Goal: Information Seeking & Learning: Understand process/instructions

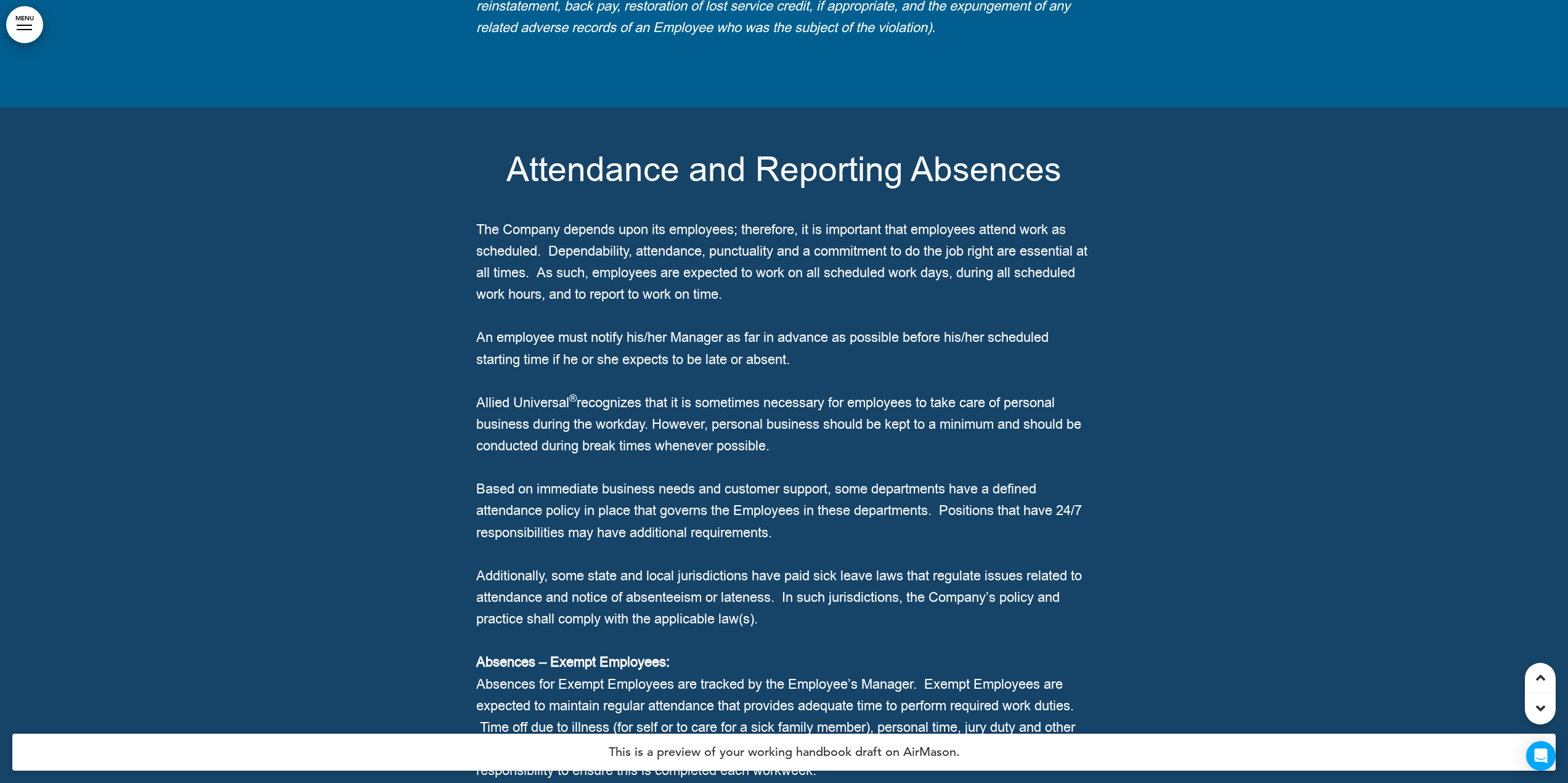
scroll to position [19765, 0]
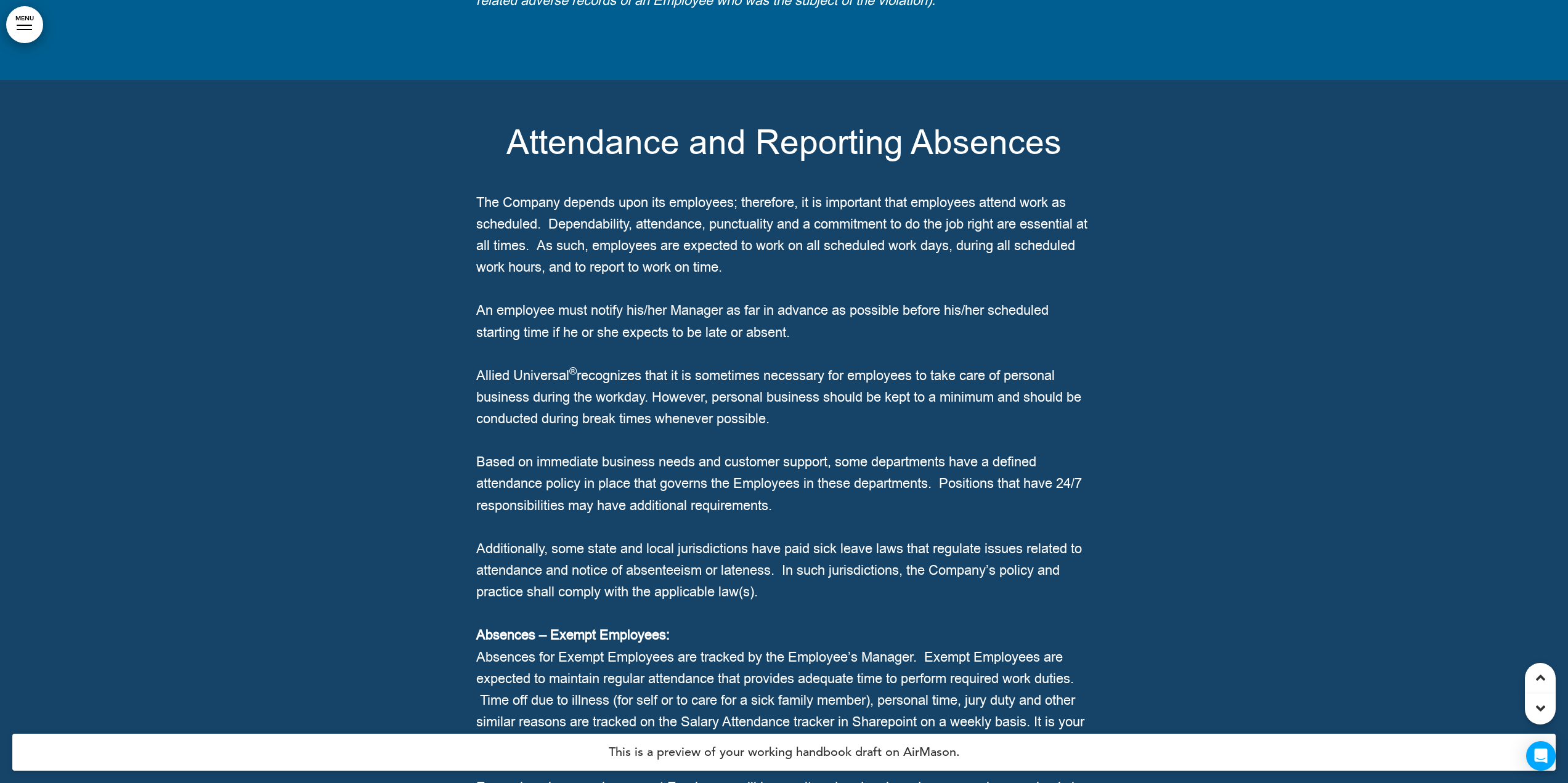
click at [802, 279] on p "The Company depends upon its employees; therefore, it is important that employe…" at bounding box center [784, 235] width 616 height 87
click at [763, 166] on span "Attendance and Reporting Absences" at bounding box center [784, 143] width 555 height 46
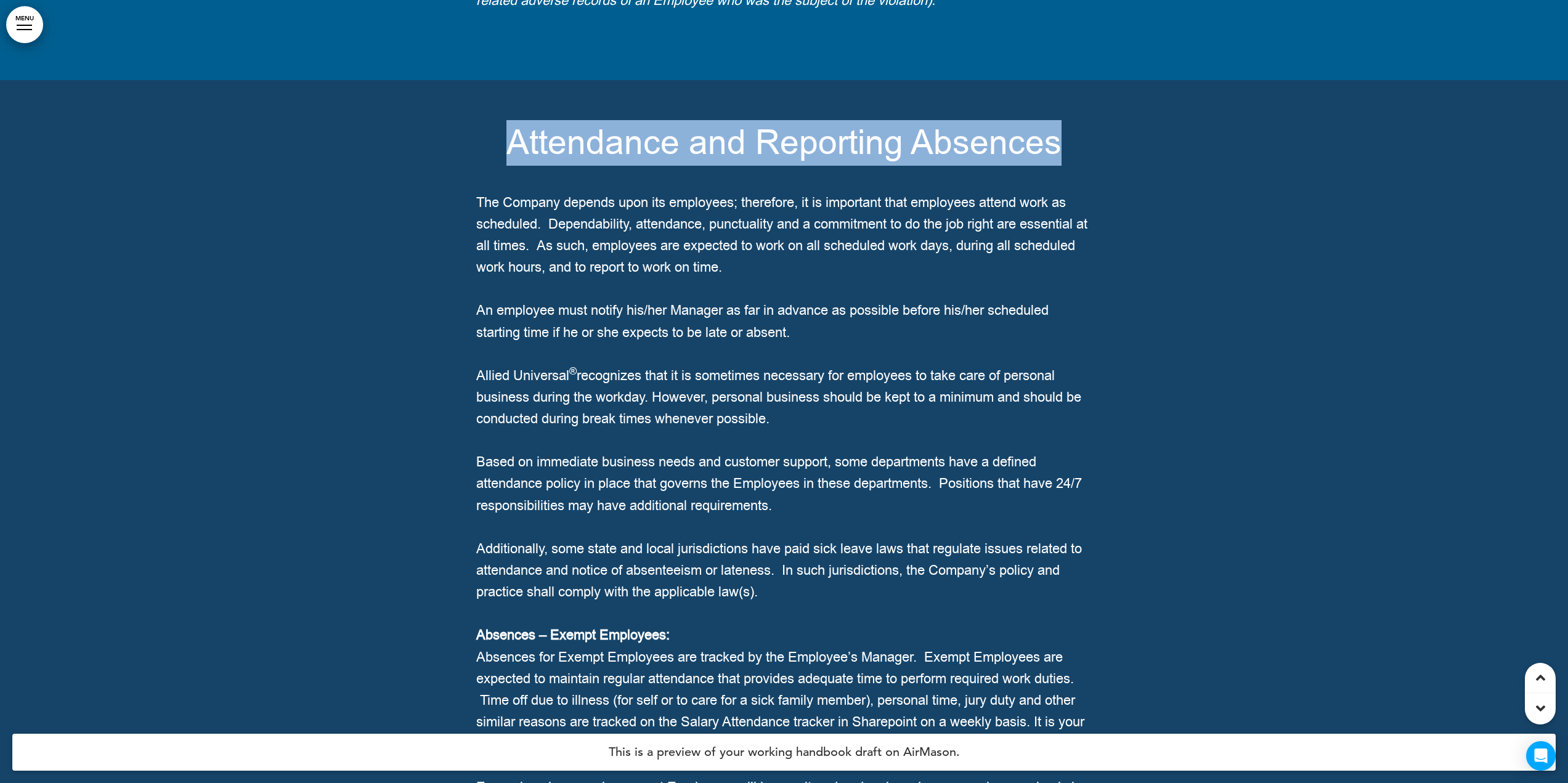
click at [763, 166] on span "Attendance and Reporting Absences" at bounding box center [784, 143] width 555 height 46
copy h1 "Attendance and Reporting Absences"
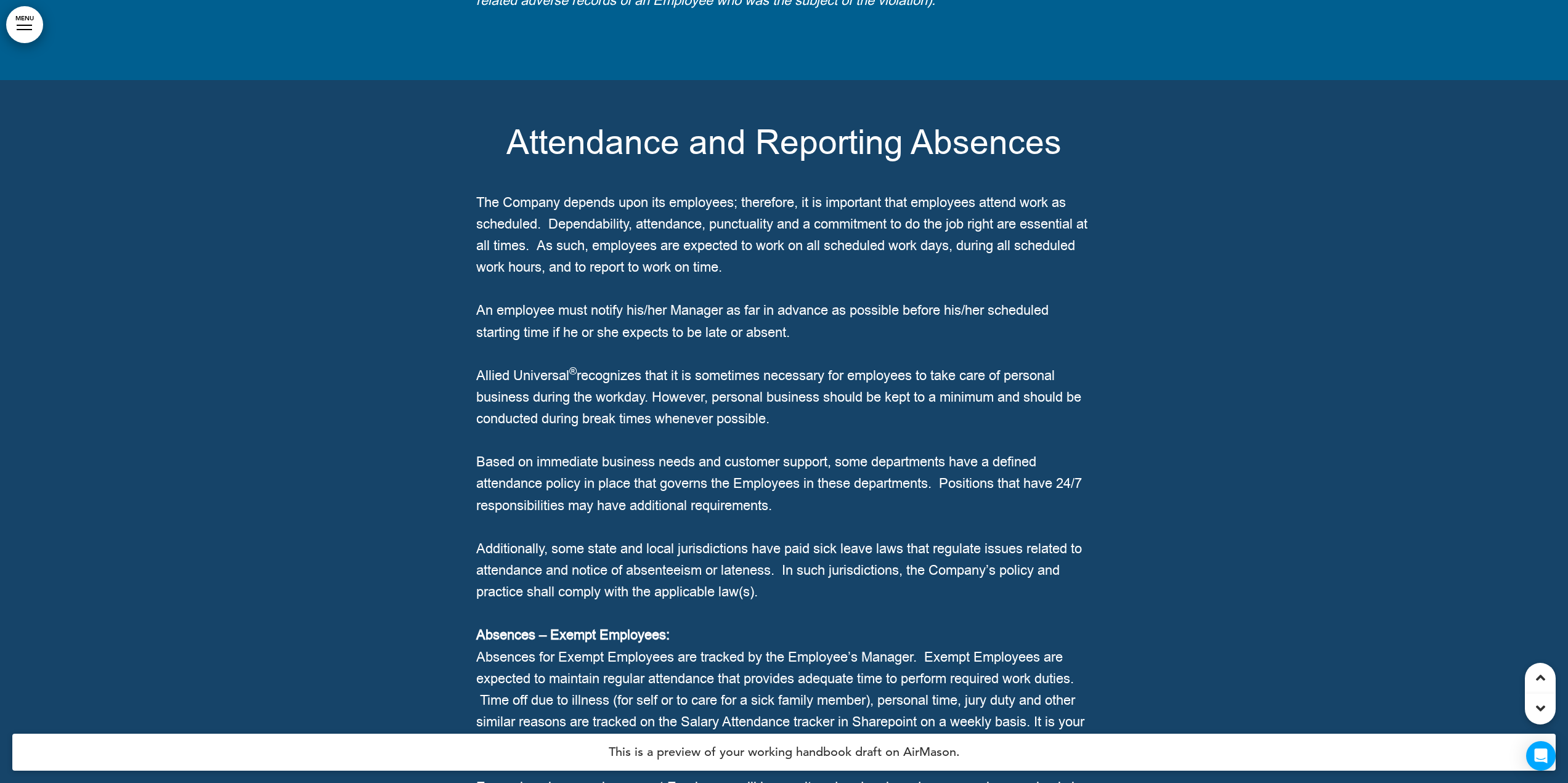
click at [669, 277] on span "The Company depends upon its employees; therefore, it is important that employe…" at bounding box center [782, 236] width 611 height 84
drag, startPoint x: 800, startPoint y: 332, endPoint x: 479, endPoint y: 268, distance: 327.3
click at [479, 268] on p "The Company depends upon its employees; therefore, it is important that employe…" at bounding box center [784, 235] width 616 height 87
copy span "The Company depends upon its employees; therefore, it is important that employe…"
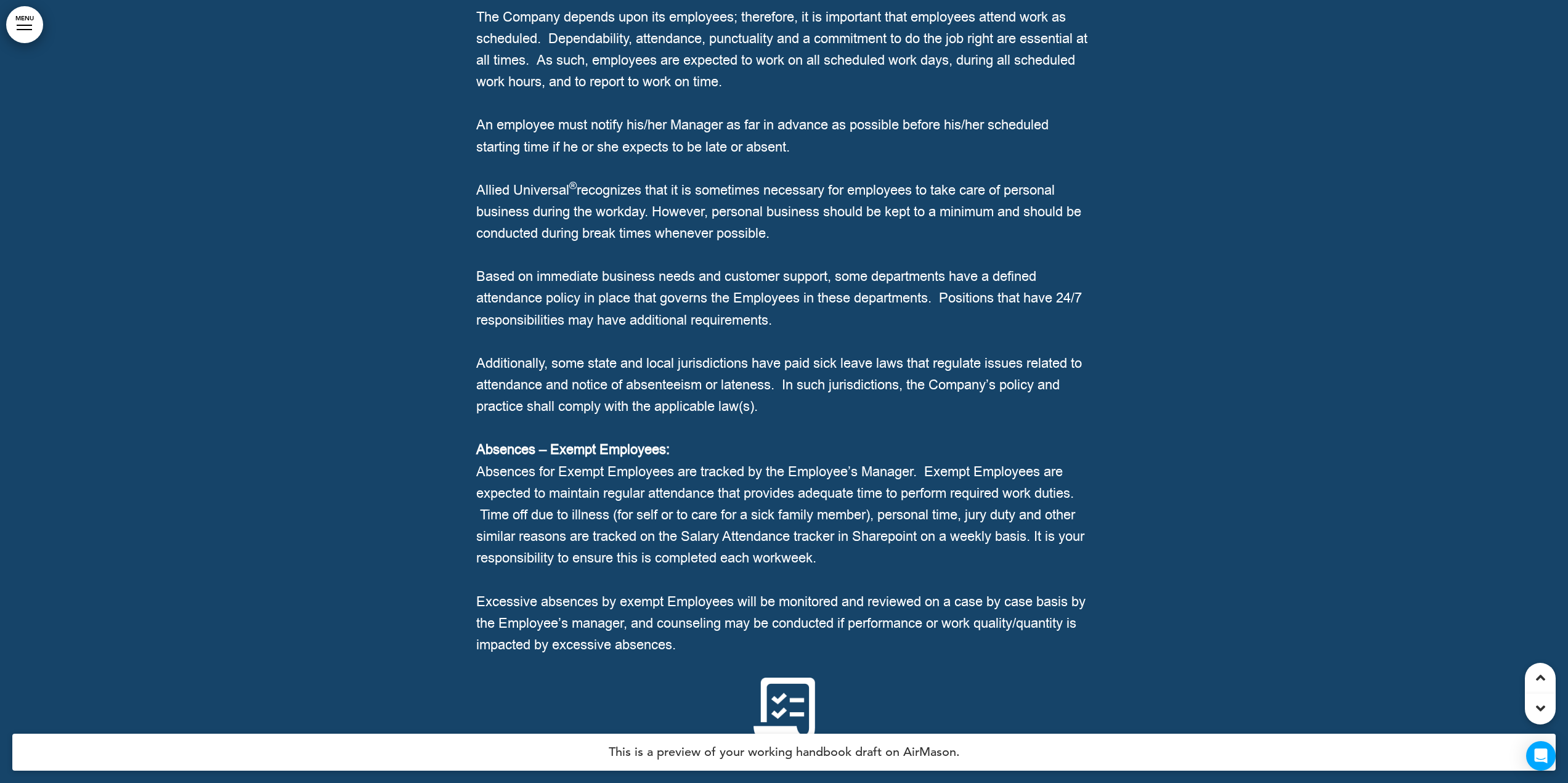
scroll to position [19950, 0]
click at [575, 156] on span "An employee must notify his/her Manager as far in advance as possible before hi…" at bounding box center [763, 136] width 572 height 40
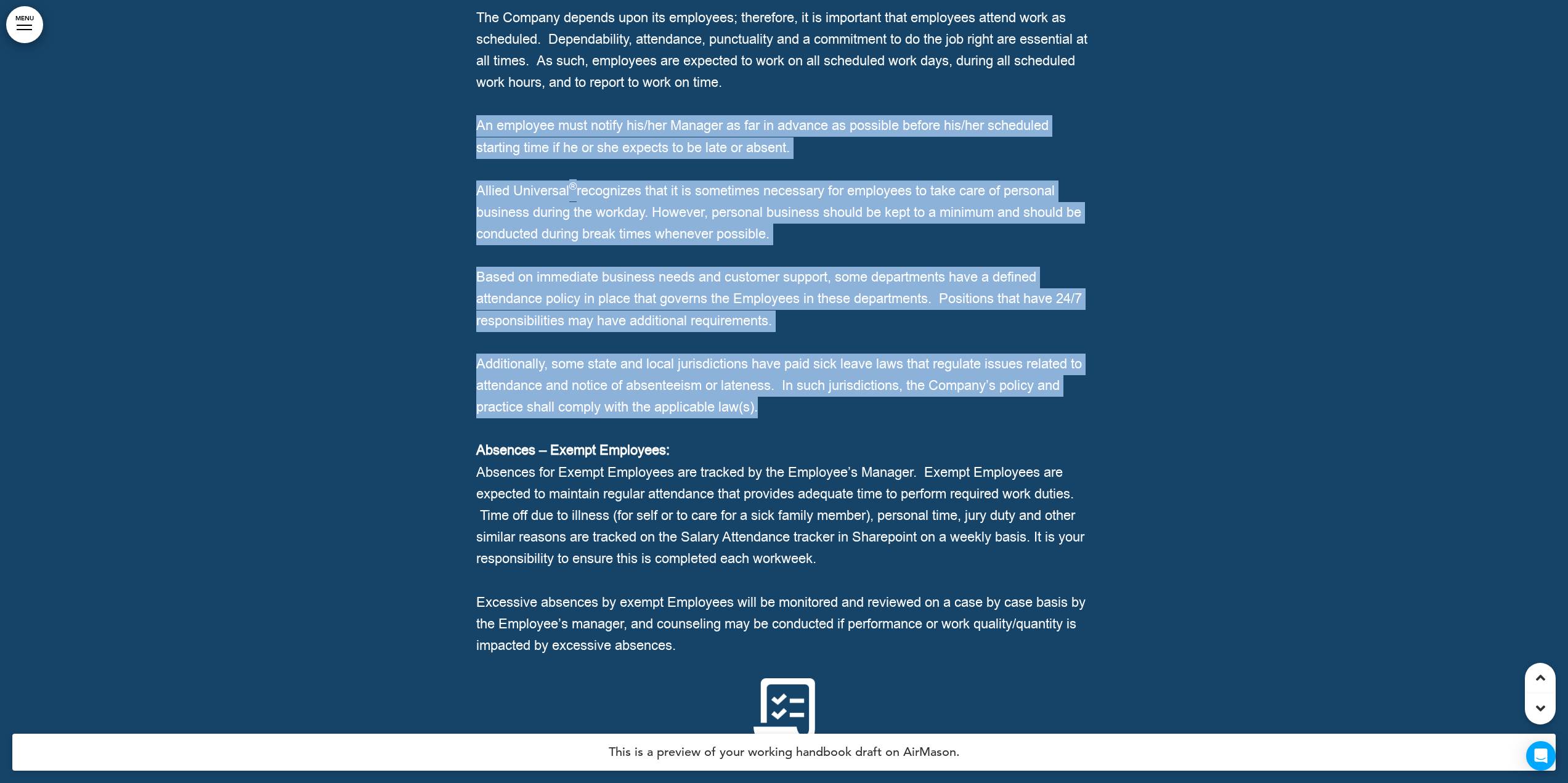
drag, startPoint x: 478, startPoint y: 188, endPoint x: 770, endPoint y: 469, distance: 405.2
click at [770, 469] on div "Attendance and Reporting Absences The Company depends upon its employees; there…" at bounding box center [784, 341] width 616 height 800
copy div "An employee must notify his/her Manager as far in advance as possible before hi…"
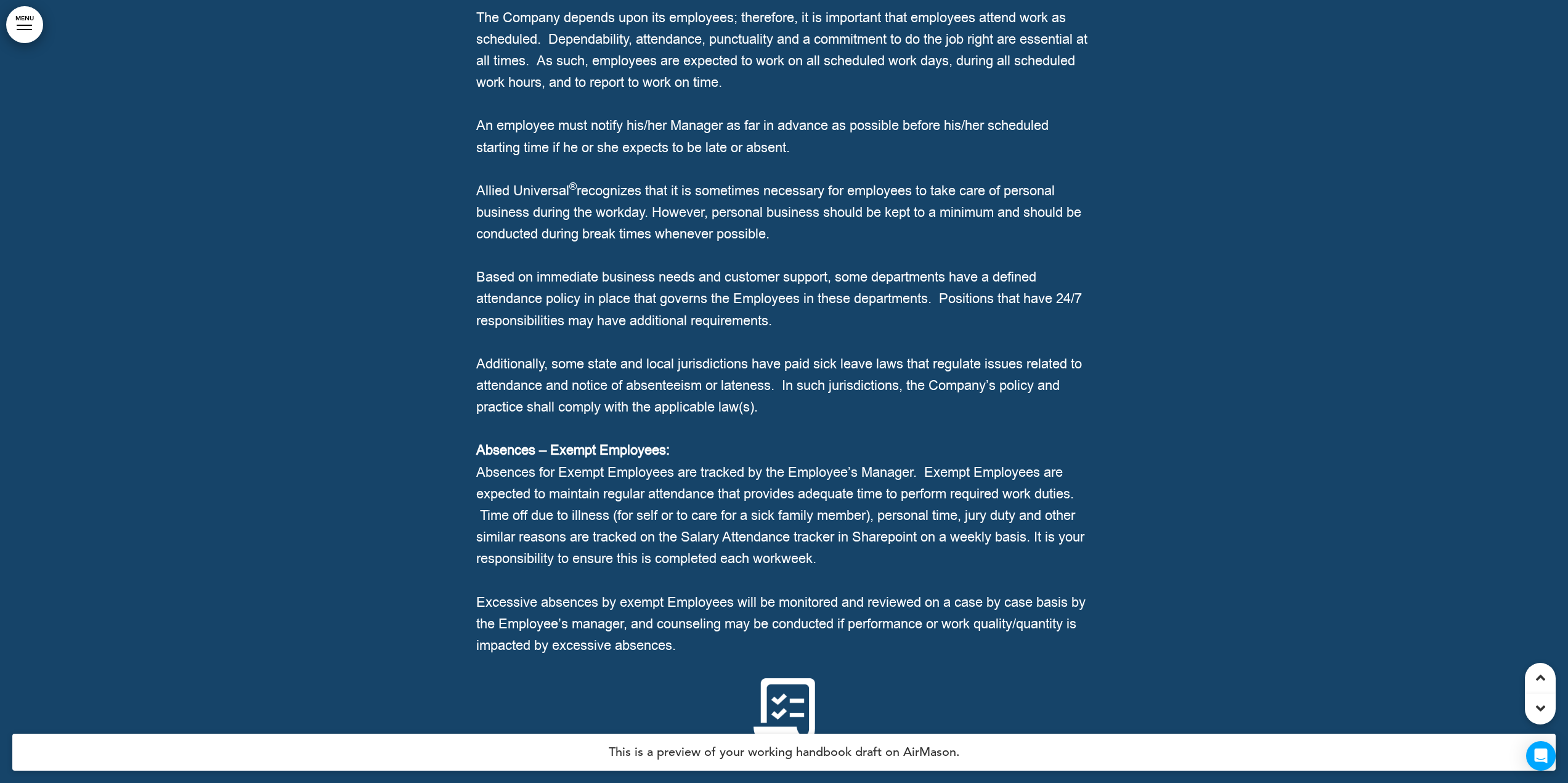
click at [452, 388] on div at bounding box center [784, 352] width 1568 height 915
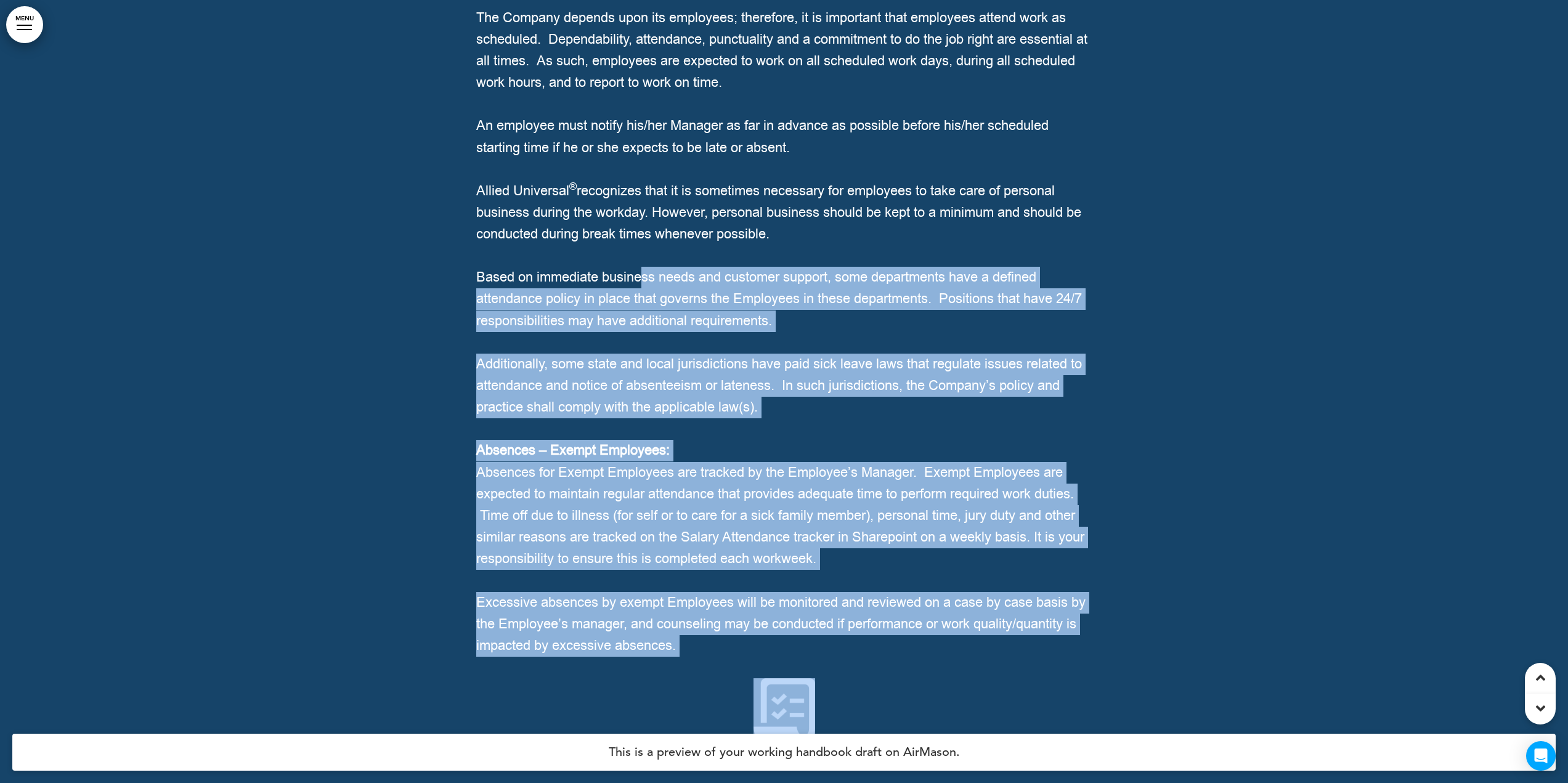
drag, startPoint x: 474, startPoint y: 335, endPoint x: 639, endPoint y: 343, distance: 165.2
click at [639, 343] on div "Attendance and Reporting Absences The Company depends upon its employees; there…" at bounding box center [784, 352] width 1568 height 915
click at [639, 329] on span "Based on immediate business needs and customer support, some departments have a…" at bounding box center [779, 298] width 605 height 61
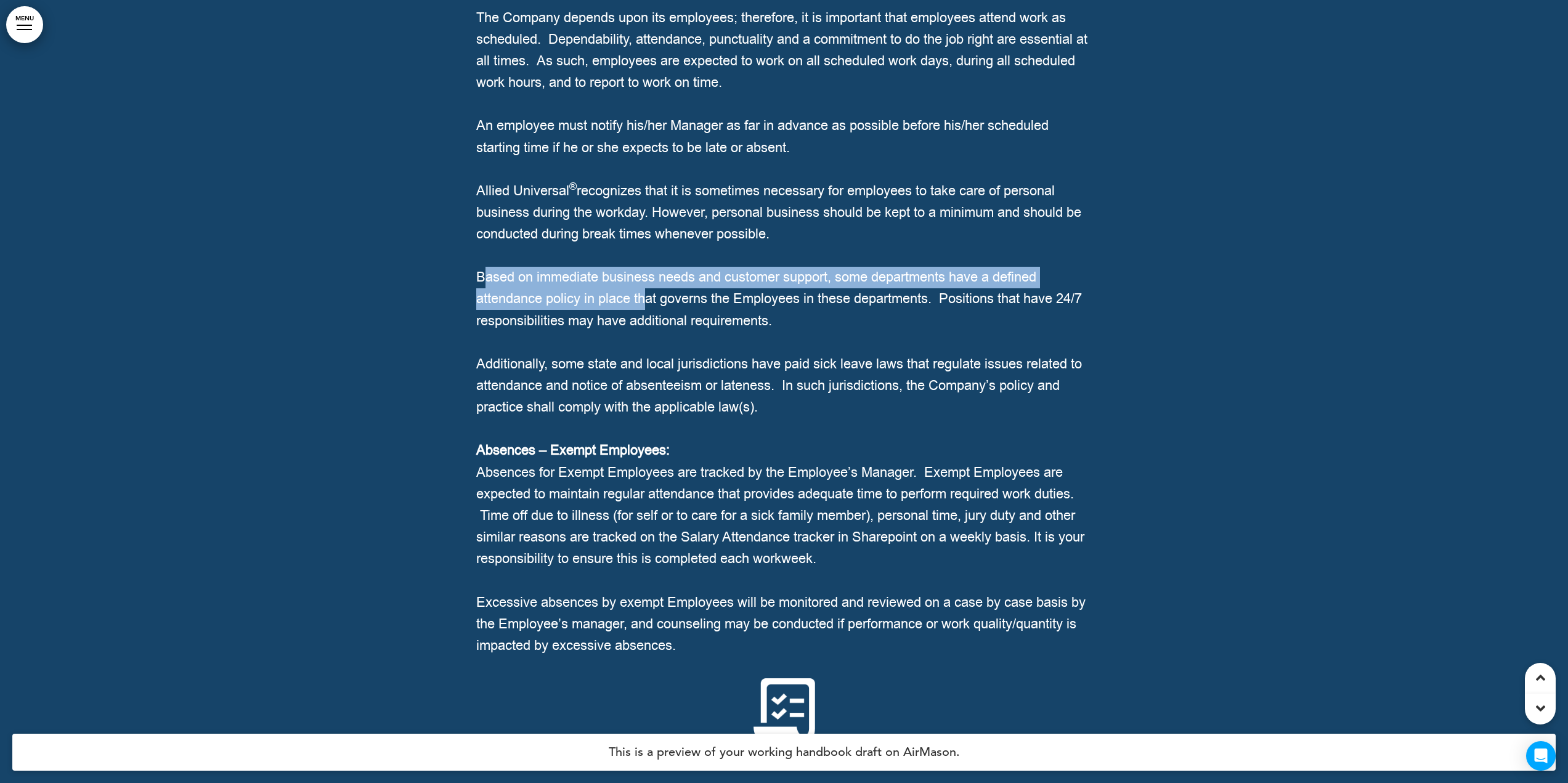
drag, startPoint x: 481, startPoint y: 338, endPoint x: 650, endPoint y: 359, distance: 170.3
click at [650, 329] on span "Based on immediate business needs and customer support, some departments have a…" at bounding box center [779, 298] width 605 height 61
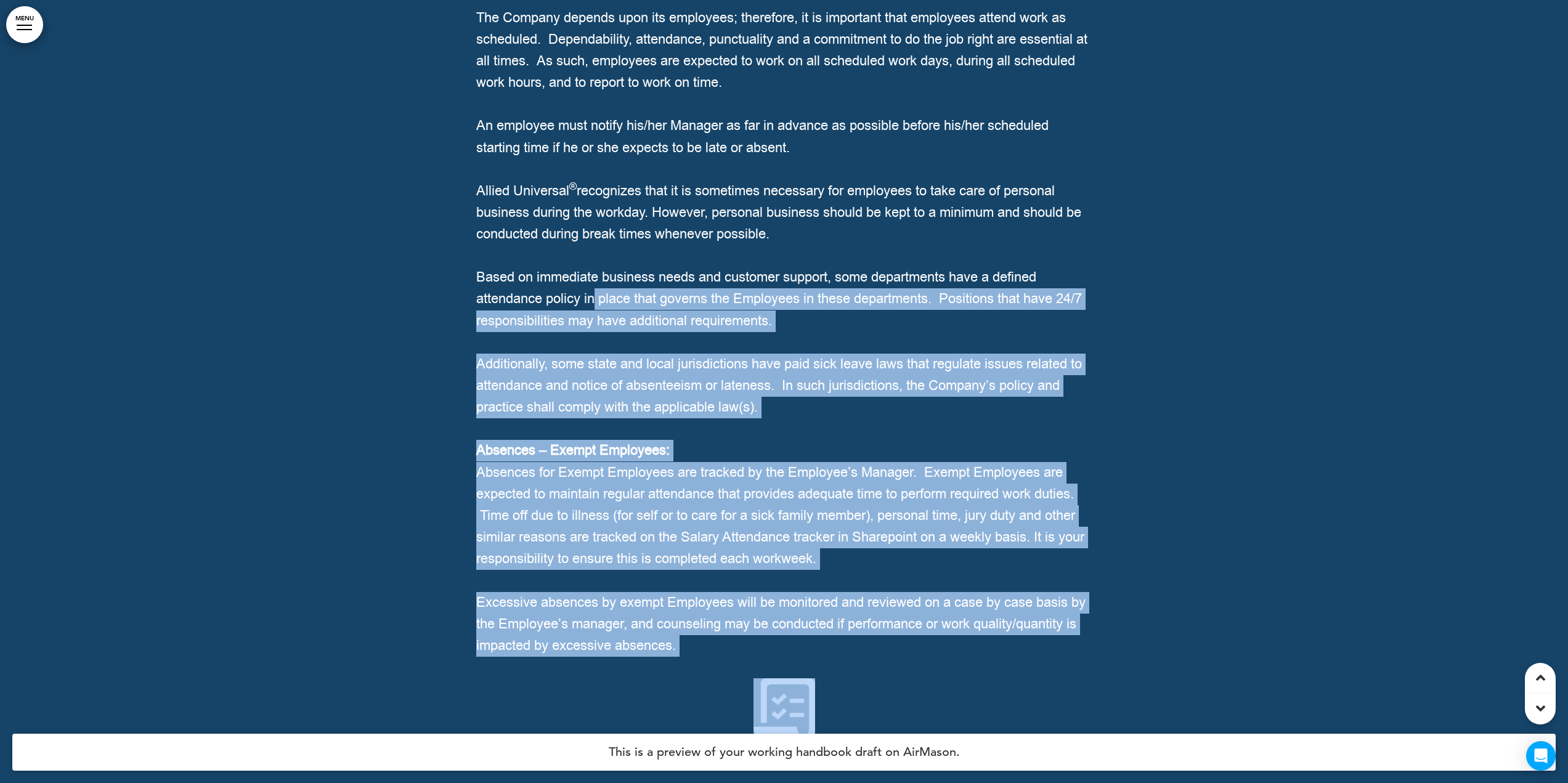
drag, startPoint x: 473, startPoint y: 338, endPoint x: 592, endPoint y: 352, distance: 119.8
click at [592, 352] on div "Attendance and Reporting Absences The Company depends upon its employees; there…" at bounding box center [784, 352] width 1568 height 915
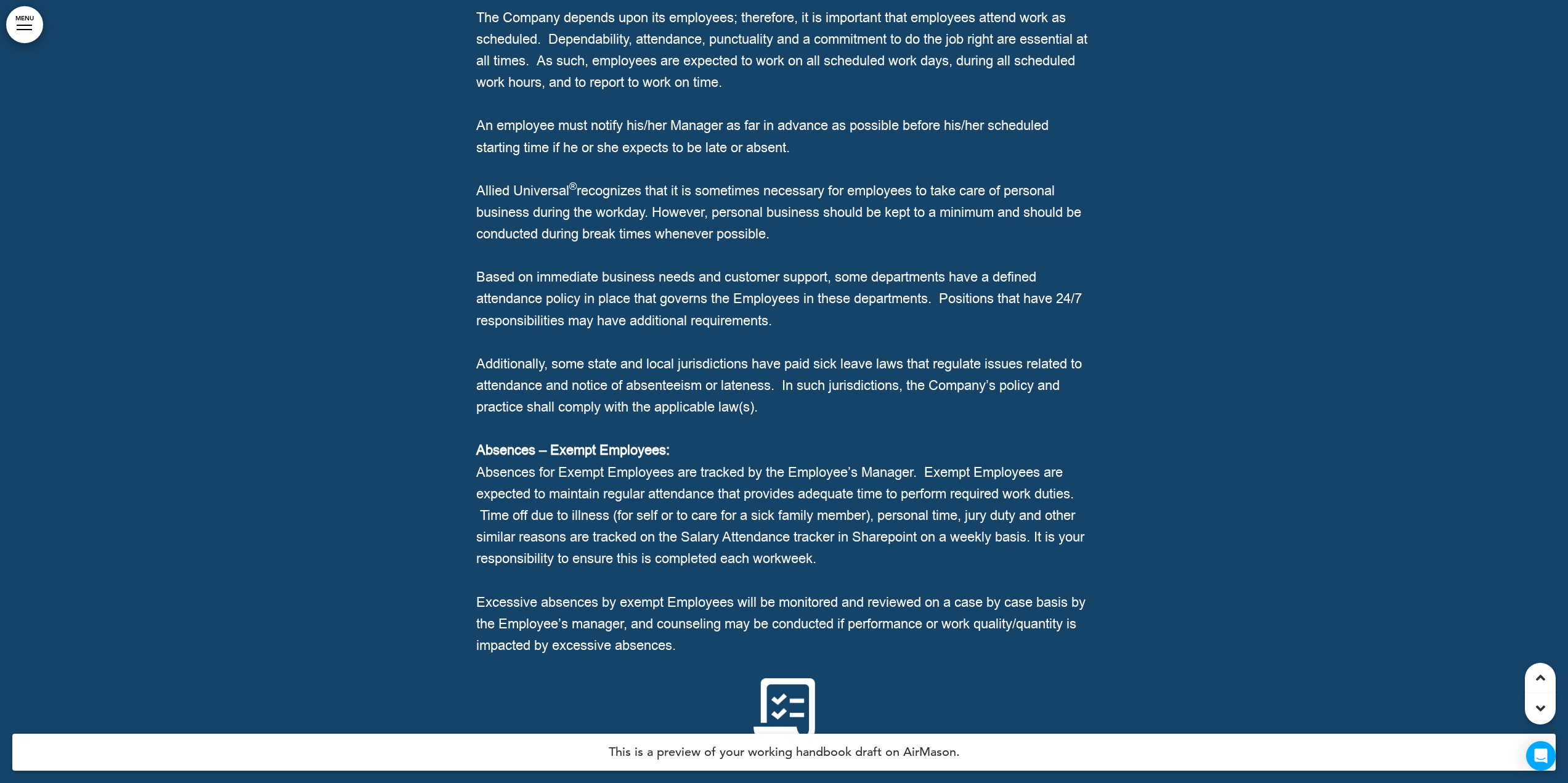
click at [546, 329] on span "Based on immediate business needs and customer support, some departments have a…" at bounding box center [779, 298] width 605 height 61
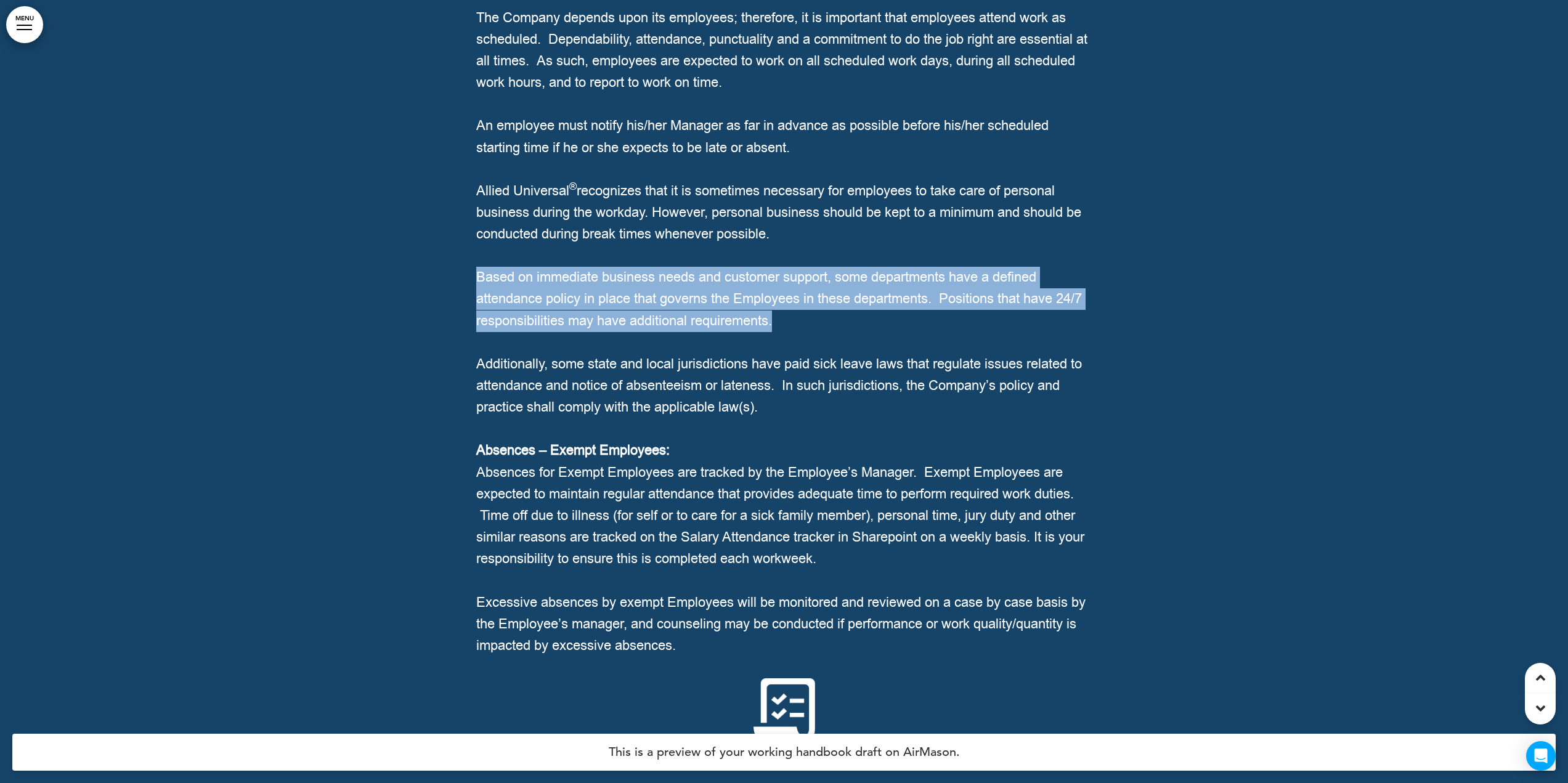
drag, startPoint x: 478, startPoint y: 339, endPoint x: 782, endPoint y: 380, distance: 306.8
click at [782, 332] on p "Based on immediate business needs and customer support, some departments have a…" at bounding box center [784, 299] width 616 height 65
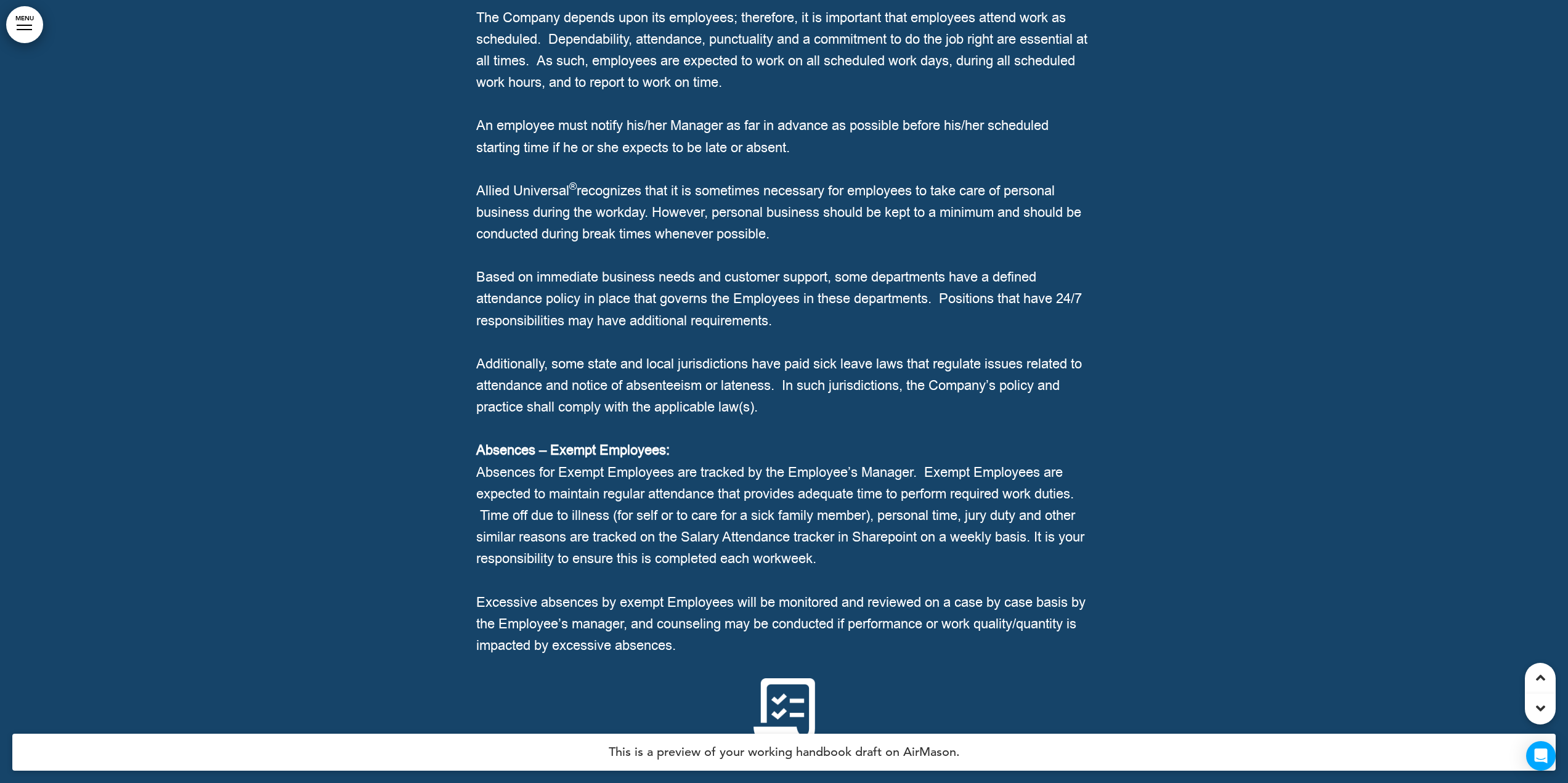
click at [234, 473] on div at bounding box center [784, 352] width 1568 height 915
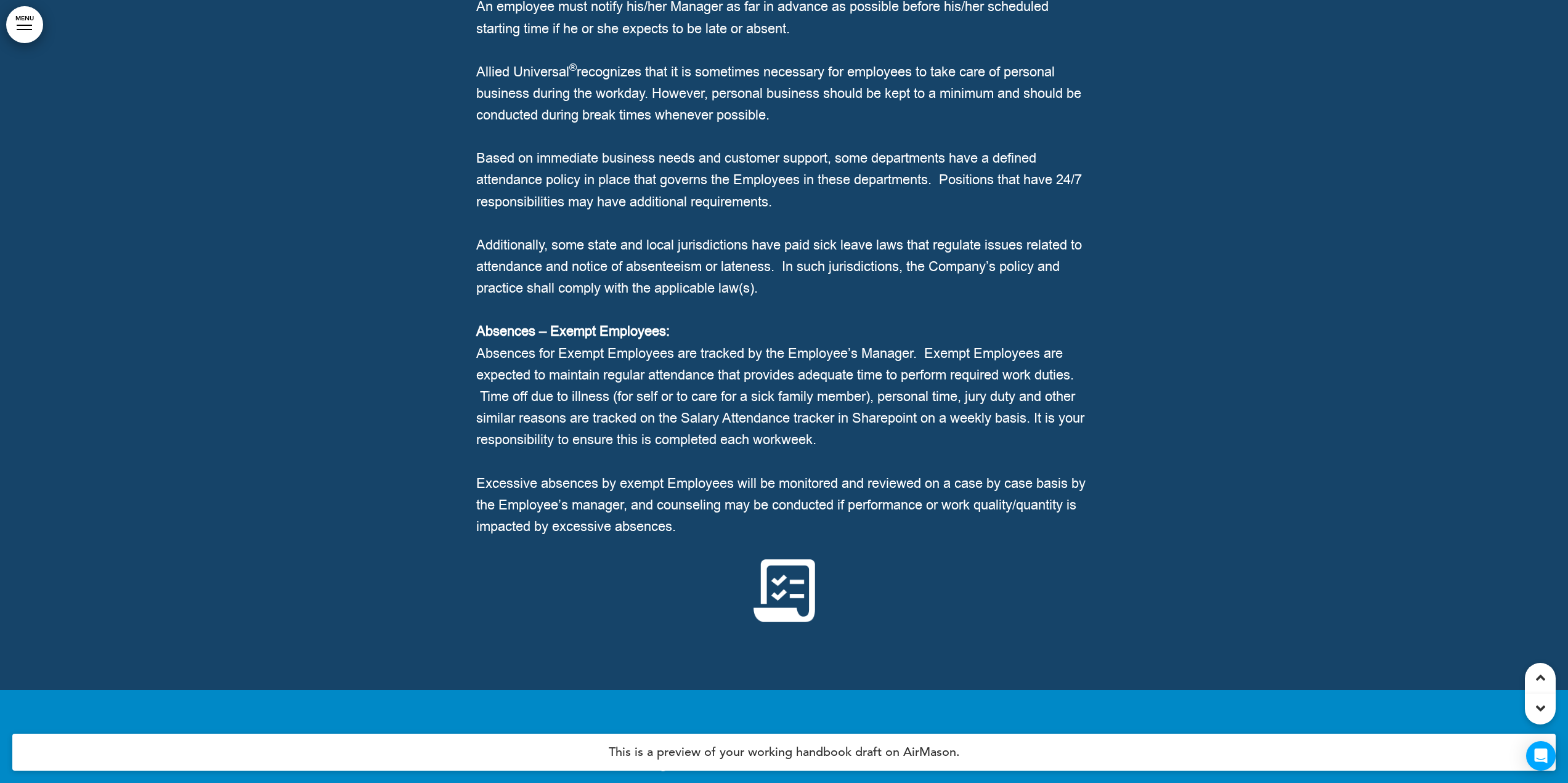
scroll to position [20068, 0]
click at [199, 410] on div at bounding box center [784, 235] width 1568 height 915
